Goal: Navigation & Orientation: Find specific page/section

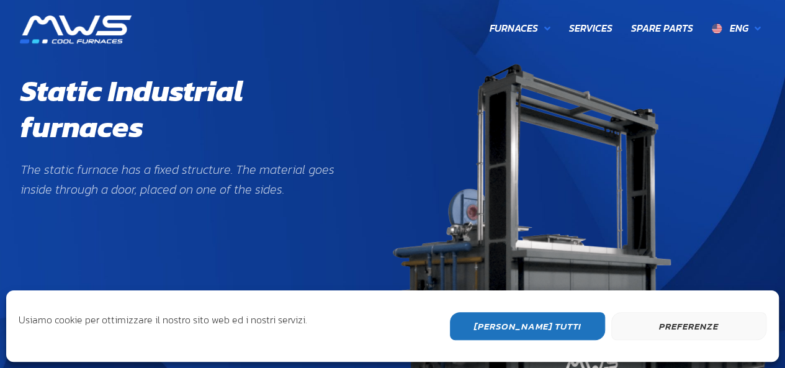
scroll to position [413, 151]
click at [697, 333] on button "Preferenze" at bounding box center [688, 326] width 155 height 28
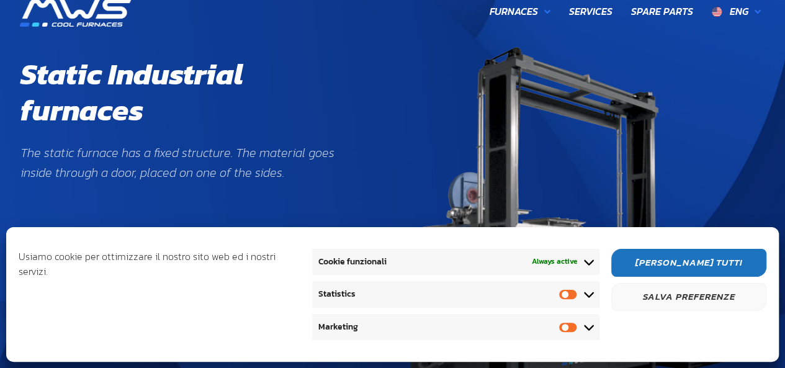
scroll to position [124, 0]
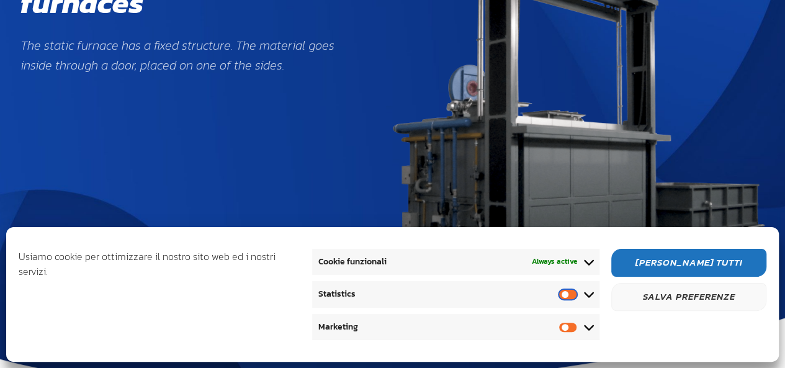
click at [569, 296] on input "Statistics" at bounding box center [571, 294] width 25 height 12
checkbox input "true"
click at [565, 325] on input "Marketing" at bounding box center [571, 327] width 25 height 12
checkbox input "true"
click at [565, 295] on input "Statistics" at bounding box center [571, 294] width 25 height 12
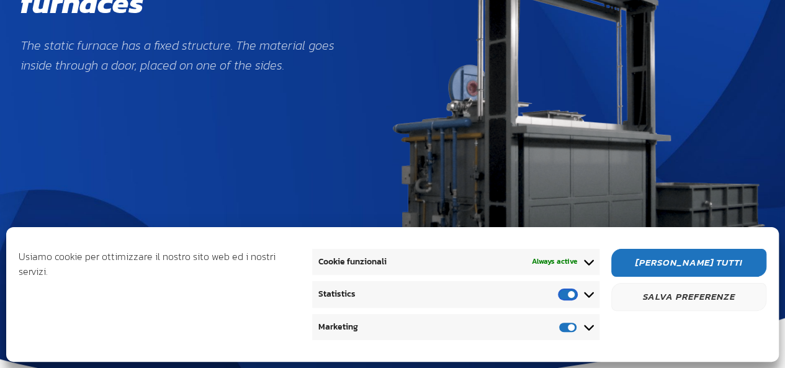
checkbox input "false"
click at [563, 331] on input "Marketing" at bounding box center [571, 327] width 25 height 12
checkbox input "false"
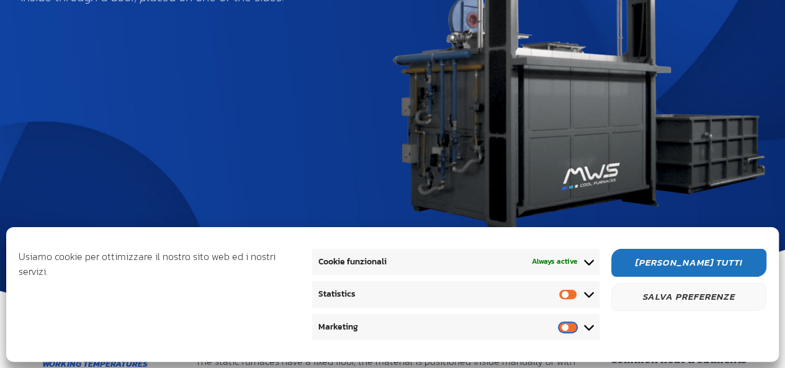
scroll to position [310, 0]
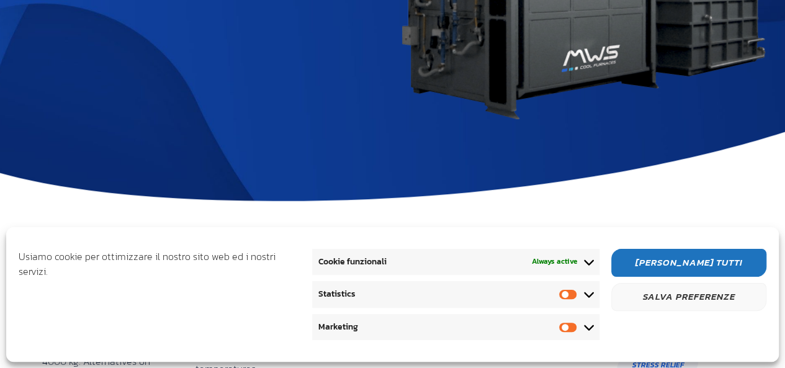
click at [683, 302] on button "Salva preferenze" at bounding box center [688, 297] width 155 height 28
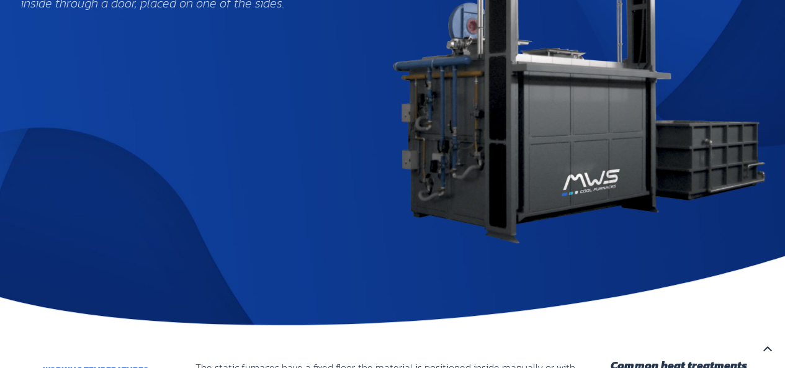
scroll to position [0, 0]
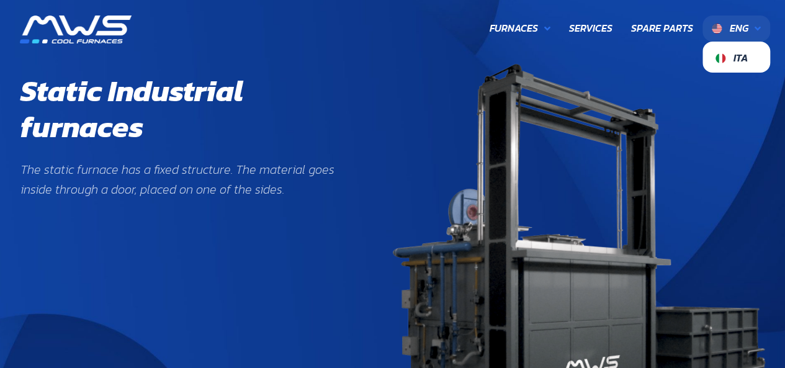
click at [738, 27] on span "Eng" at bounding box center [739, 27] width 19 height 15
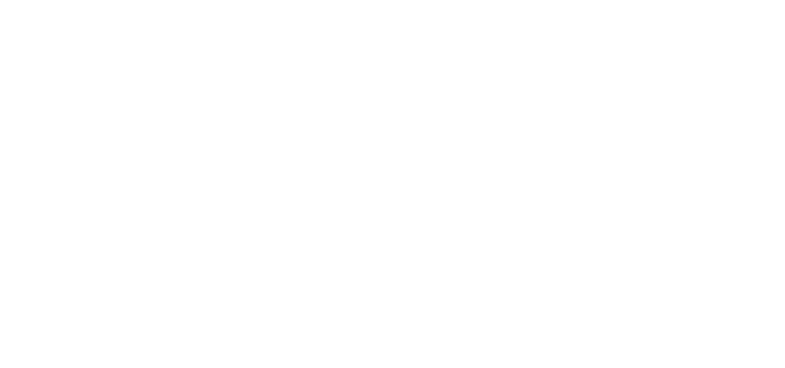
scroll to position [485, 726]
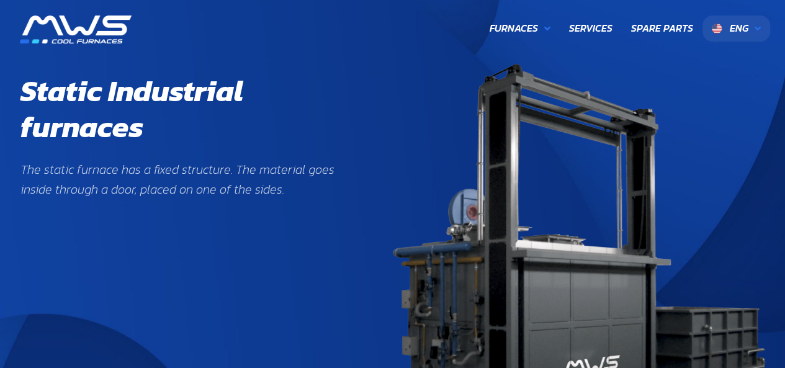
click at [743, 32] on span "Eng" at bounding box center [739, 27] width 19 height 15
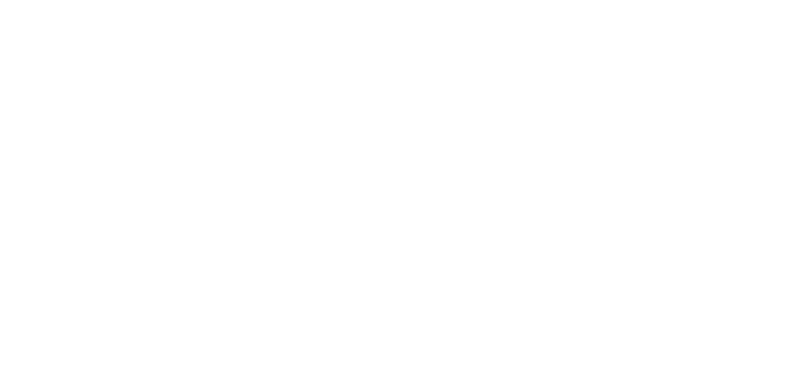
scroll to position [485, 726]
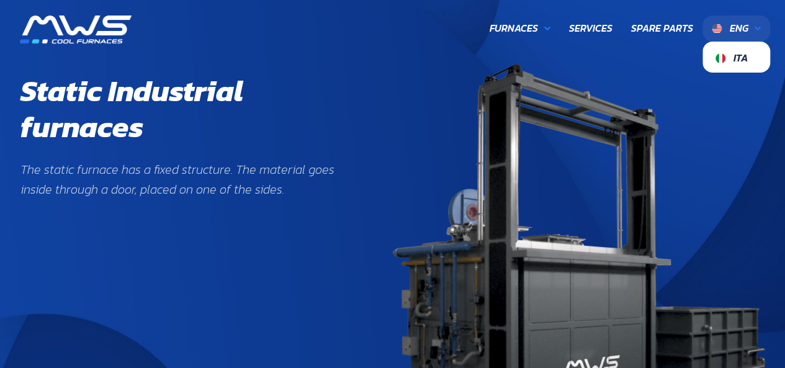
click at [758, 31] on icon at bounding box center [757, 29] width 6 height 10
